Goal: Information Seeking & Learning: Learn about a topic

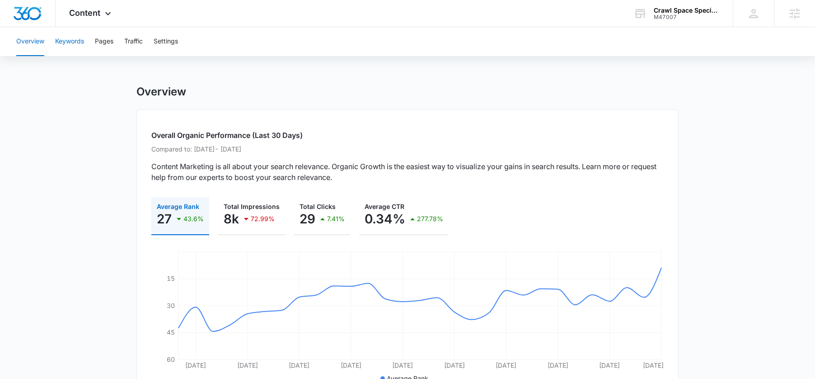
click at [71, 40] on button "Keywords" at bounding box center [69, 41] width 29 height 29
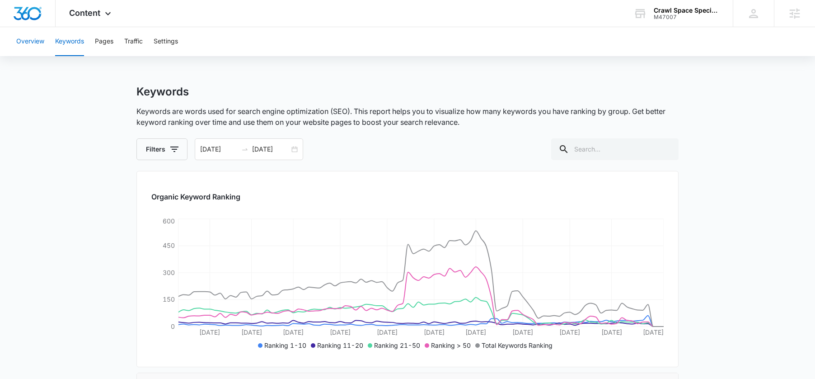
click at [32, 45] on button "Overview" at bounding box center [30, 41] width 28 height 29
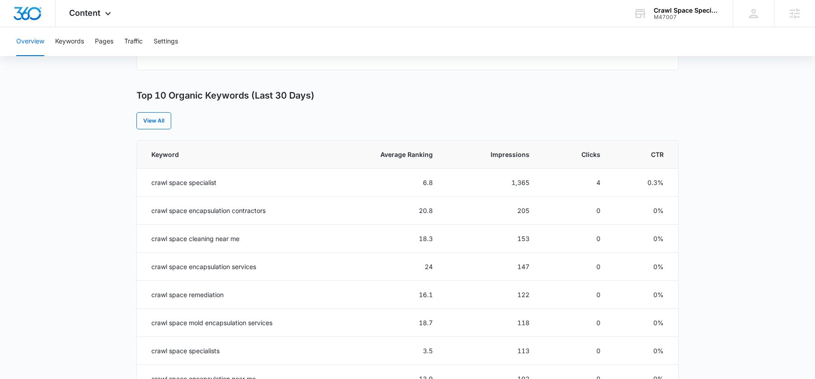
scroll to position [361, 0]
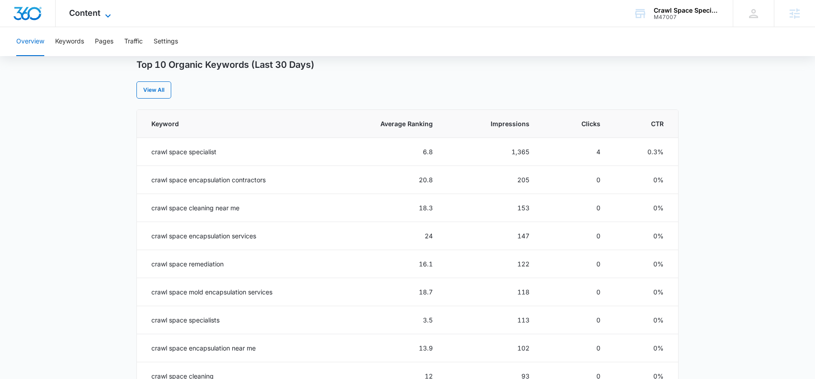
click at [71, 14] on span "Content" at bounding box center [84, 12] width 31 height 9
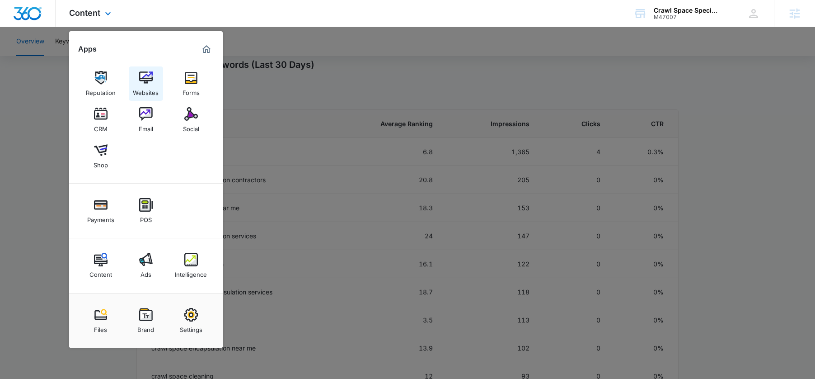
click at [149, 83] on img at bounding box center [146, 78] width 14 height 14
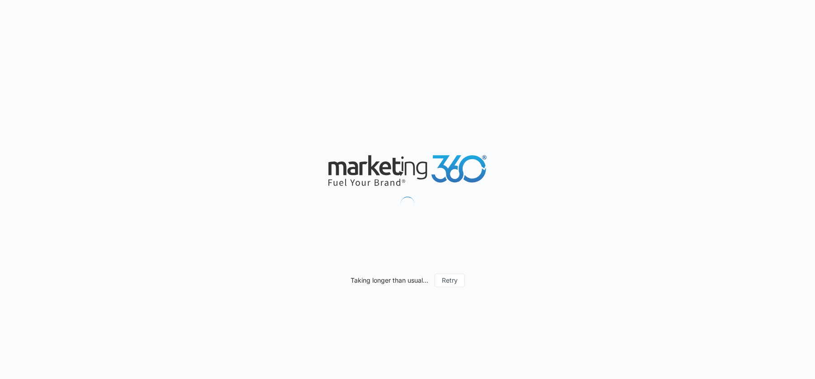
type input "07/14/2025"
type input "10/15/2025"
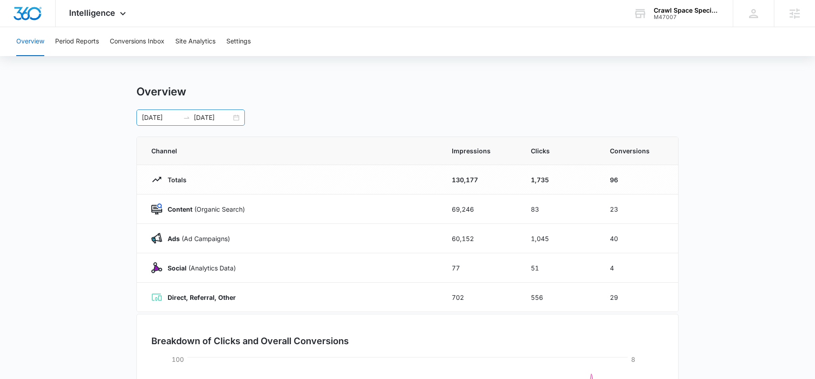
click at [235, 117] on div "07/14/2025 10/15/2025" at bounding box center [191, 117] width 108 height 16
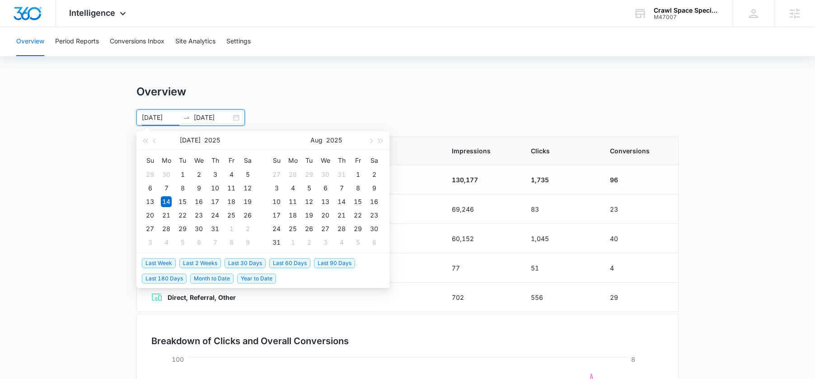
click at [252, 264] on span "Last 30 Days" at bounding box center [245, 263] width 41 height 10
type input "09/14/2025"
type input "10/14/2025"
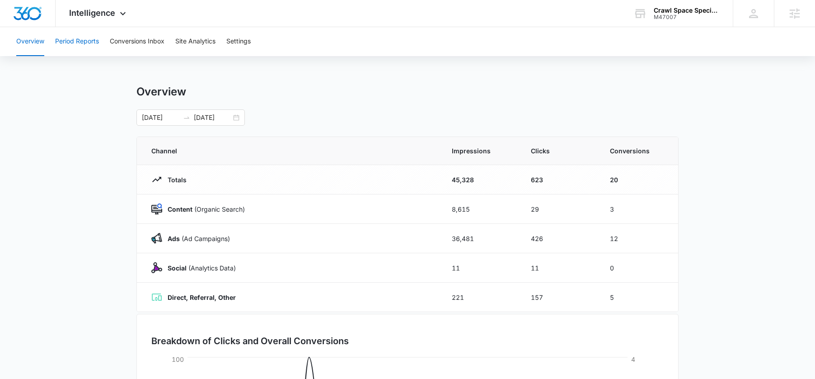
click at [87, 49] on button "Period Reports" at bounding box center [77, 41] width 44 height 29
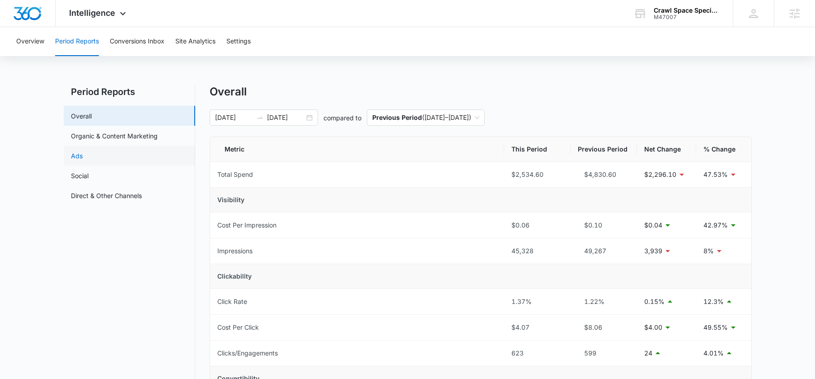
click at [83, 151] on link "Ads" at bounding box center [77, 155] width 12 height 9
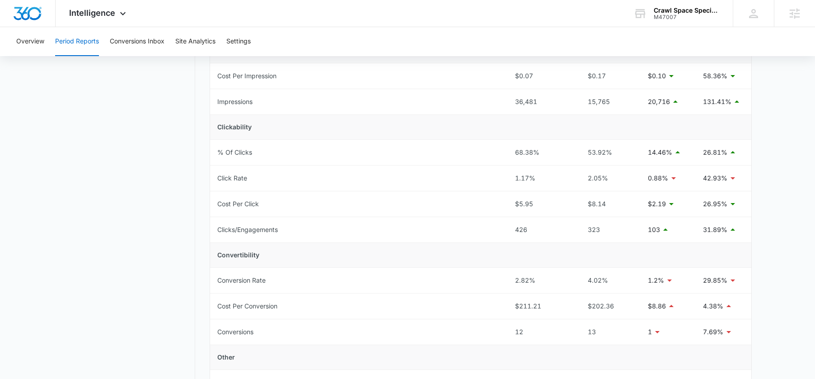
scroll to position [153, 0]
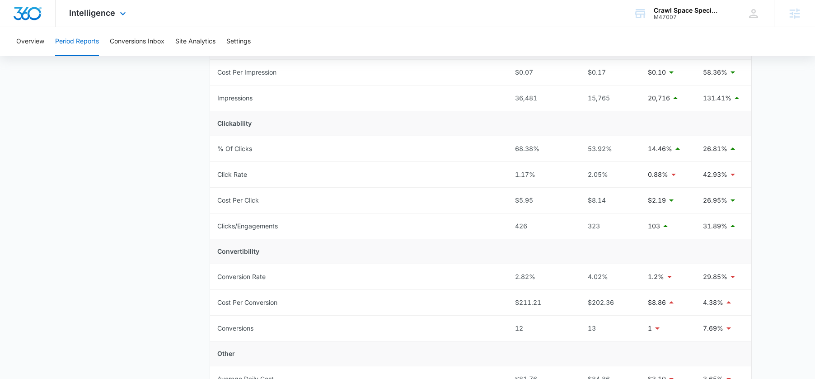
click at [94, 20] on div "Intelligence Apps Reputation Websites Forms CRM Email Social Shop Payments POS …" at bounding box center [99, 13] width 86 height 27
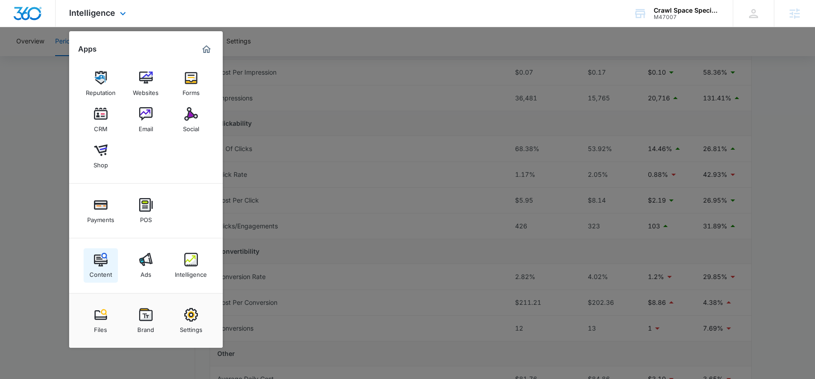
click at [109, 252] on link "Content" at bounding box center [101, 265] width 34 height 34
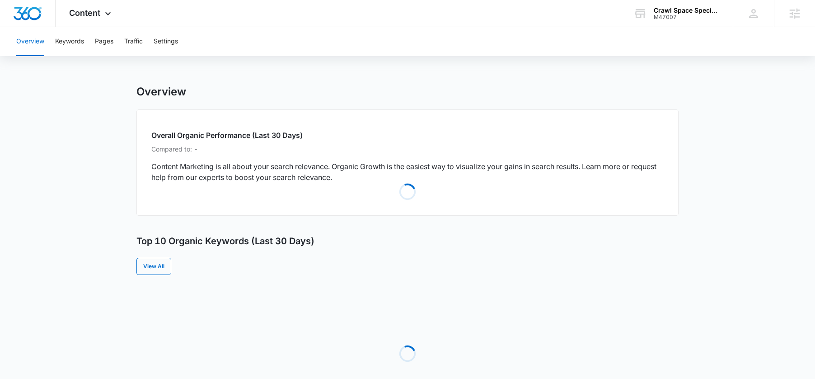
click at [100, 244] on main "Overview Overall Organic Performance (Last 30 Days) Compared to: - Content Mark…" at bounding box center [407, 344] width 815 height 518
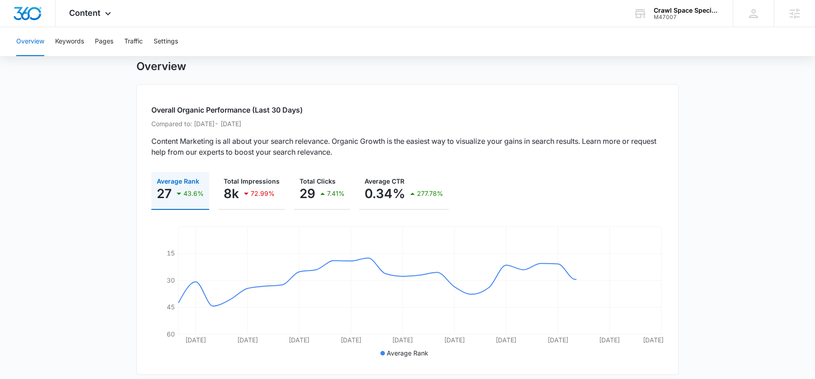
scroll to position [26, 0]
click at [98, 14] on span "Content" at bounding box center [84, 12] width 31 height 9
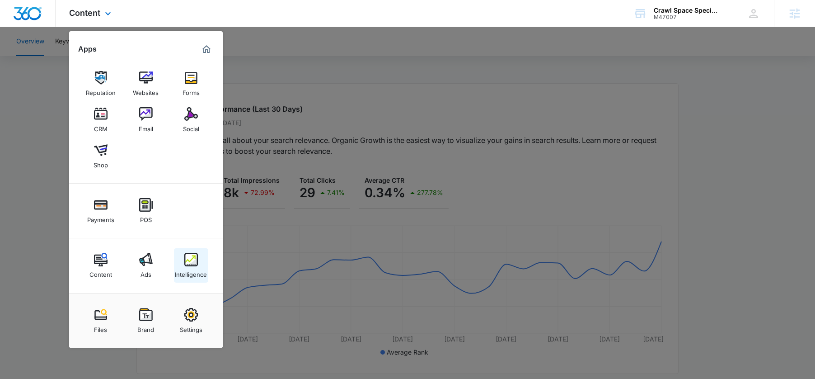
click at [197, 255] on img at bounding box center [191, 260] width 14 height 14
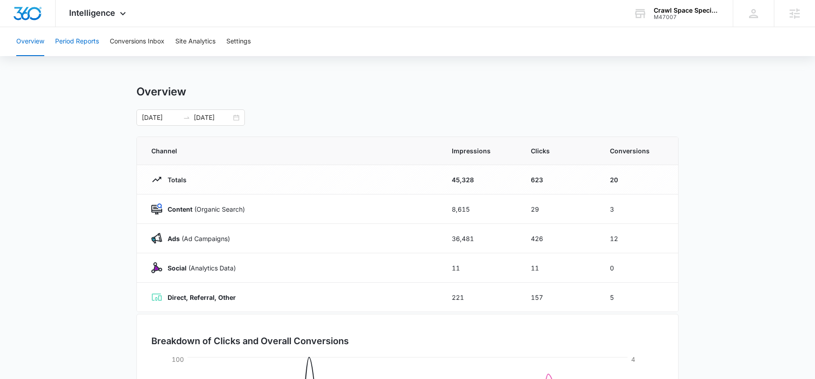
click at [90, 53] on button "Period Reports" at bounding box center [77, 41] width 44 height 29
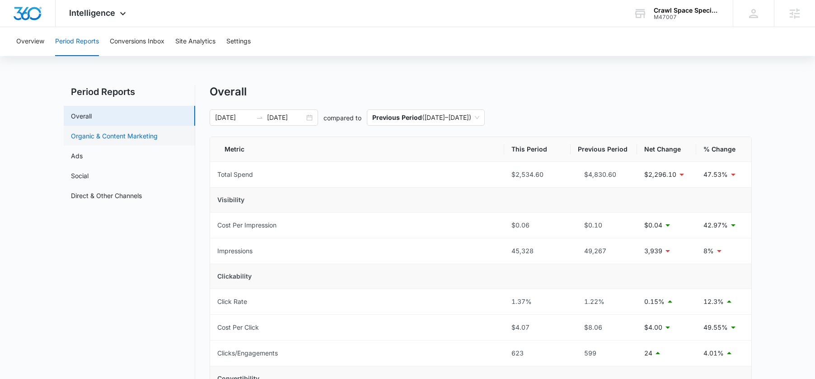
click at [91, 131] on link "Organic & Content Marketing" at bounding box center [114, 135] width 87 height 9
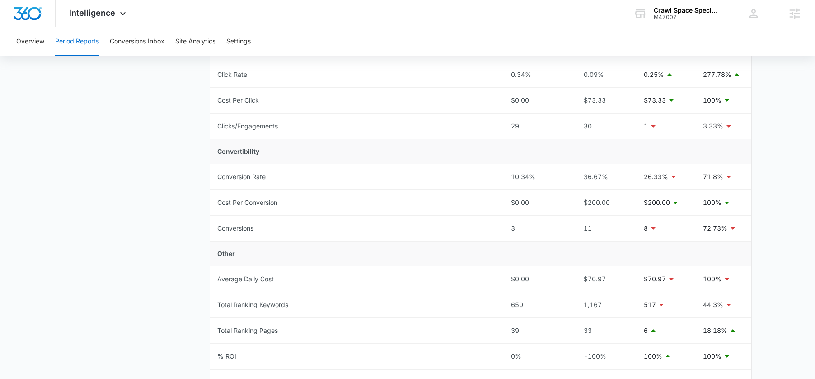
scroll to position [256, 0]
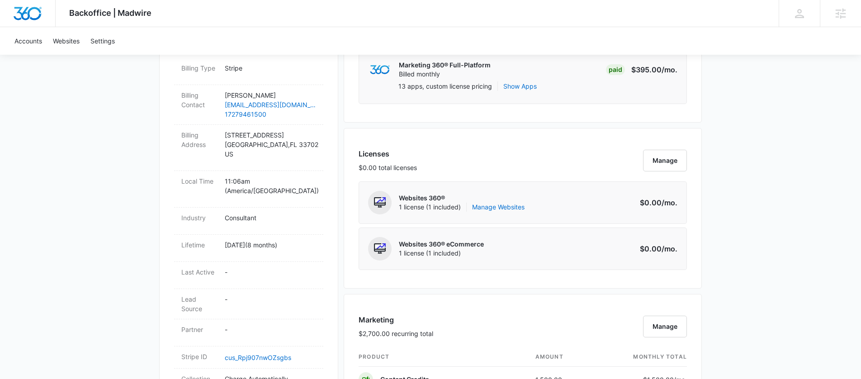
scroll to position [465, 0]
